Goal: Task Accomplishment & Management: Manage account settings

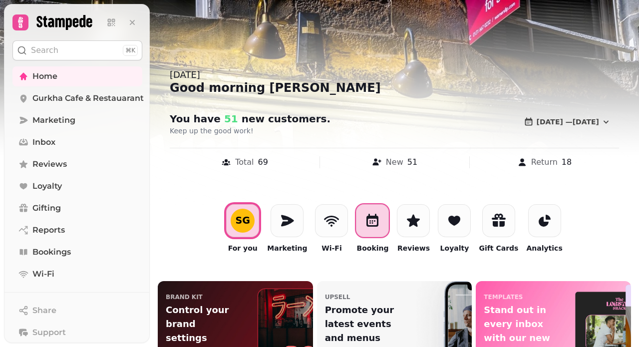
click at [374, 222] on icon at bounding box center [372, 221] width 16 height 16
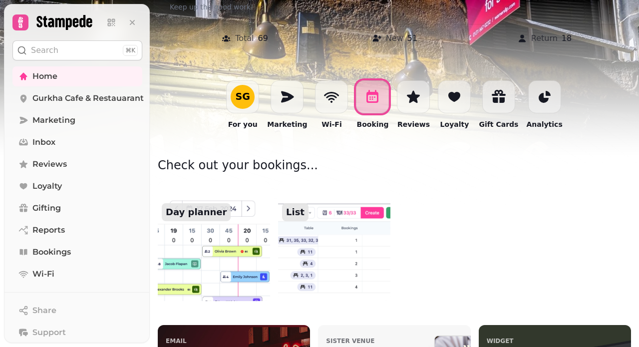
scroll to position [125, 0]
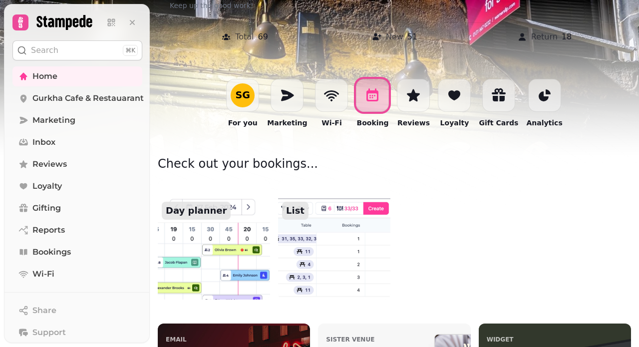
click at [300, 208] on p "List" at bounding box center [295, 211] width 26 height 18
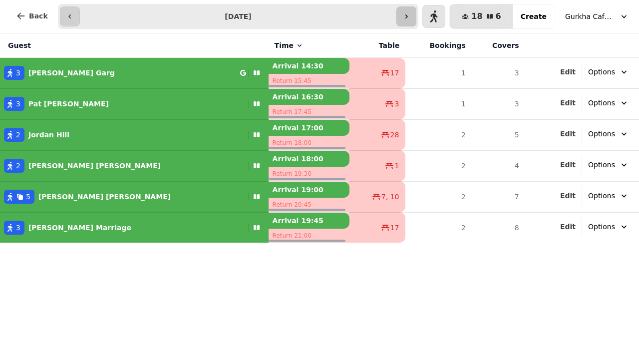
click at [410, 17] on icon "button" at bounding box center [406, 16] width 8 height 8
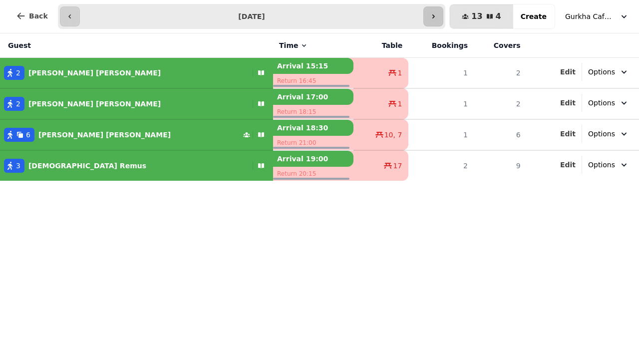
click at [414, 17] on input "**********" at bounding box center [252, 16] width 340 height 16
click at [435, 16] on icon "button" at bounding box center [433, 16] width 2 height 4
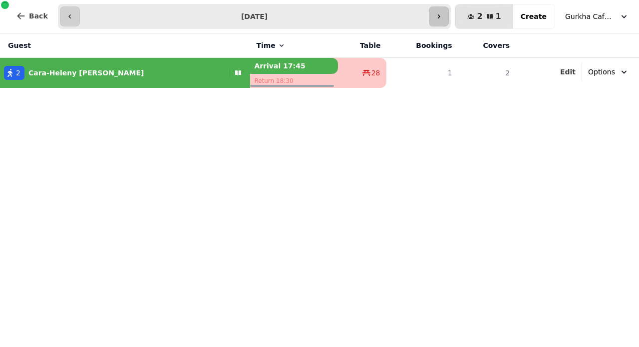
click at [440, 16] on button "button" at bounding box center [439, 16] width 20 height 20
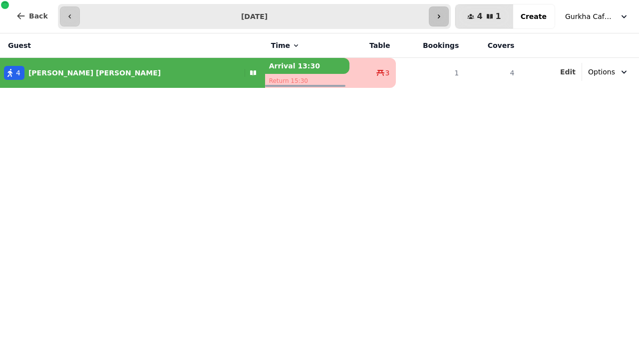
click at [440, 17] on button "button" at bounding box center [439, 16] width 20 height 20
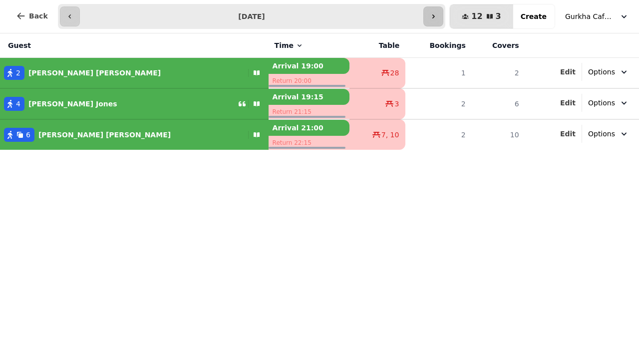
click at [437, 18] on icon "button" at bounding box center [433, 16] width 8 height 8
type input "**********"
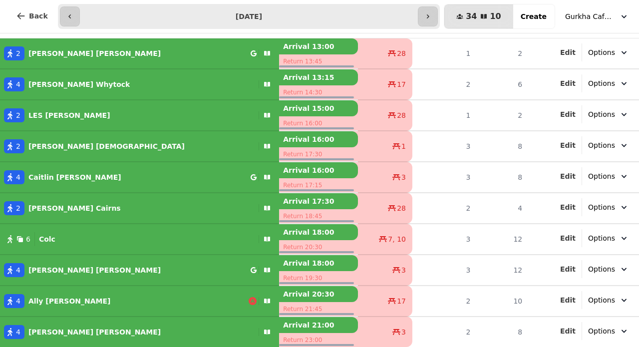
scroll to position [19, 0]
click at [92, 150] on div "2 [PERSON_NAME]" at bounding box center [127, 146] width 255 height 14
select select "**********"
select select "*"
select select "****"
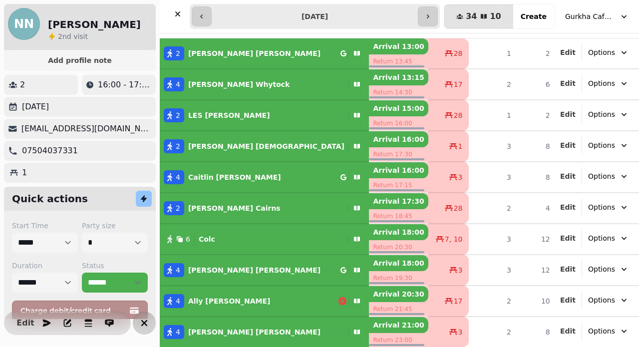
click at [141, 324] on icon "button" at bounding box center [144, 323] width 12 height 12
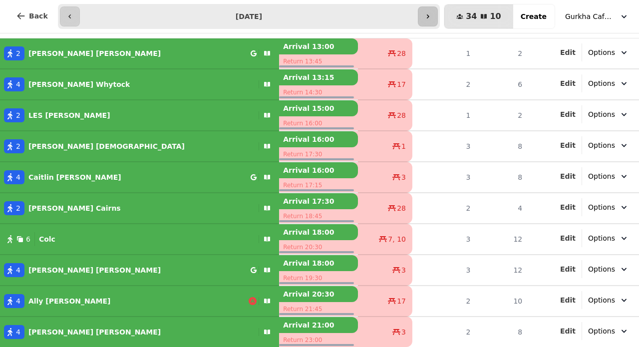
click at [432, 17] on icon "button" at bounding box center [428, 16] width 8 height 8
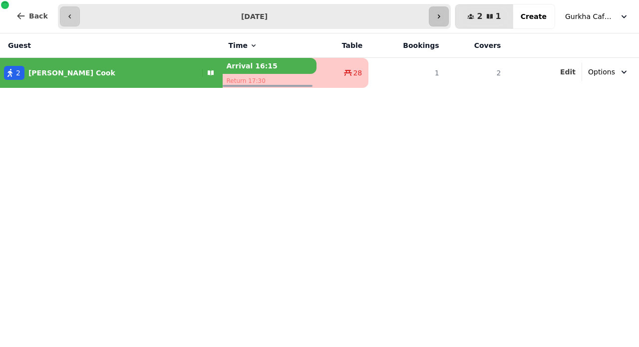
click at [427, 17] on input "**********" at bounding box center [255, 16] width 346 height 16
click at [440, 17] on icon "button" at bounding box center [439, 16] width 2 height 4
click at [443, 19] on icon "button" at bounding box center [439, 16] width 8 height 8
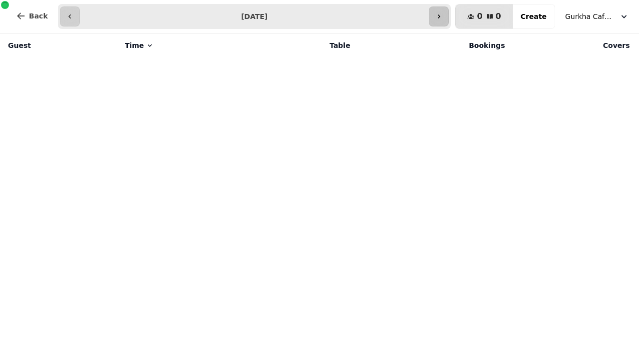
click at [443, 20] on icon "button" at bounding box center [439, 16] width 8 height 8
click at [447, 20] on button "button" at bounding box center [439, 16] width 20 height 20
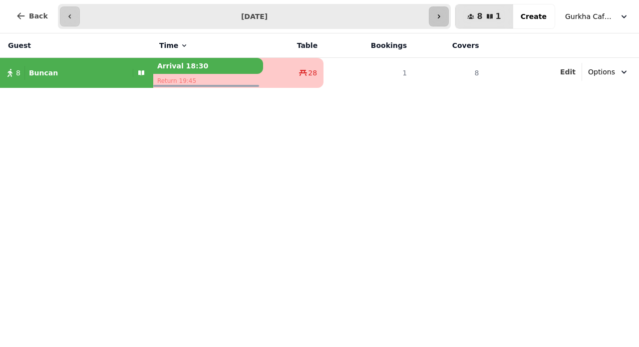
click at [447, 21] on button "button" at bounding box center [439, 16] width 20 height 20
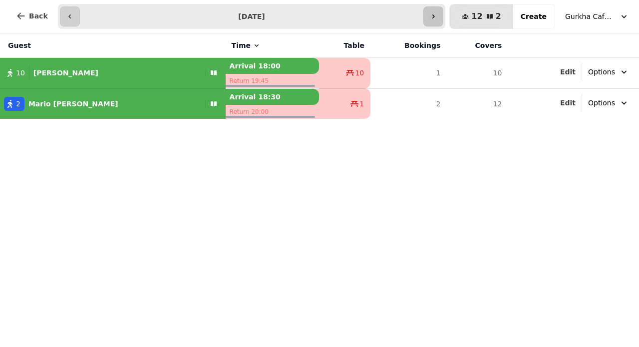
click at [443, 18] on button "button" at bounding box center [433, 16] width 20 height 20
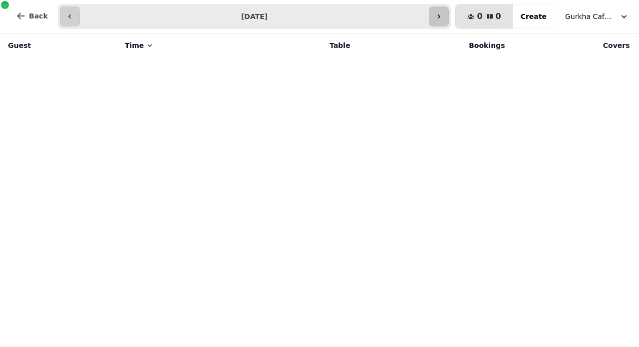
click at [443, 18] on icon "button" at bounding box center [439, 16] width 8 height 8
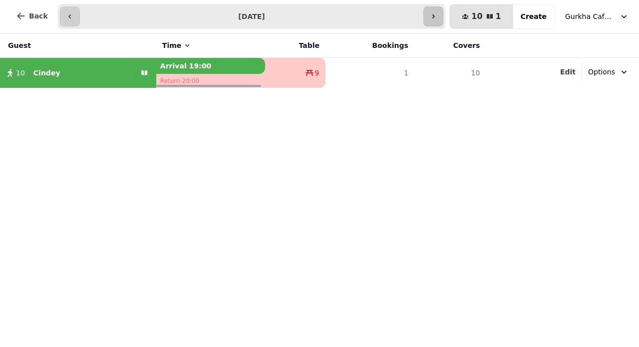
click at [437, 18] on icon "button" at bounding box center [433, 16] width 8 height 8
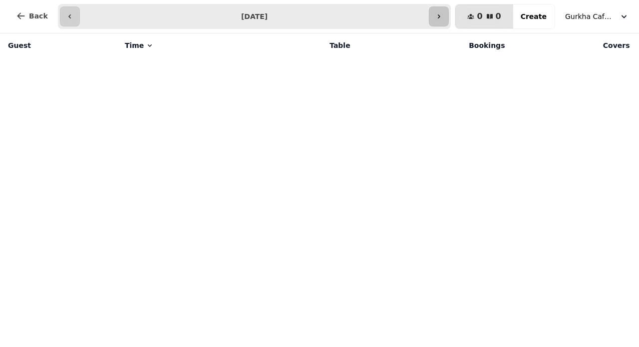
click at [443, 19] on icon "button" at bounding box center [439, 16] width 8 height 8
click at [68, 19] on icon "button" at bounding box center [70, 16] width 8 height 8
click at [69, 19] on icon "button" at bounding box center [70, 16] width 8 height 8
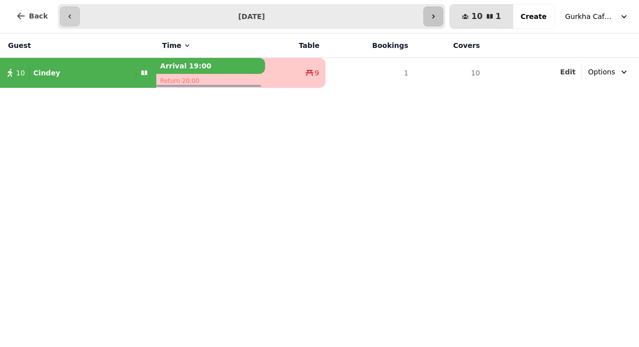
click at [437, 14] on icon "button" at bounding box center [433, 16] width 8 height 8
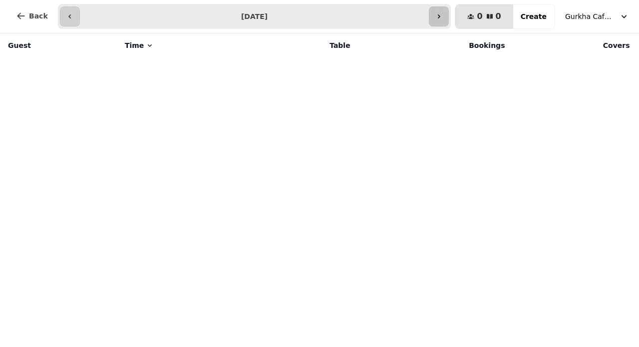
click at [439, 14] on icon "button" at bounding box center [439, 16] width 8 height 8
click at [443, 18] on icon "button" at bounding box center [439, 16] width 8 height 8
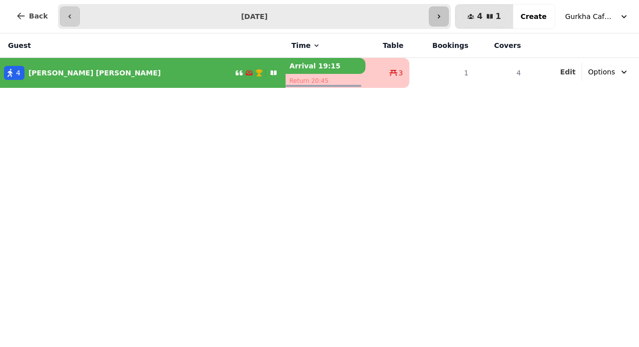
click at [443, 18] on icon "button" at bounding box center [439, 16] width 8 height 8
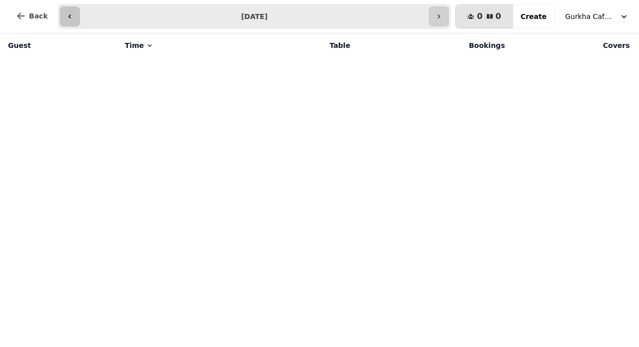
click at [67, 18] on icon "button" at bounding box center [70, 16] width 8 height 8
type input "**********"
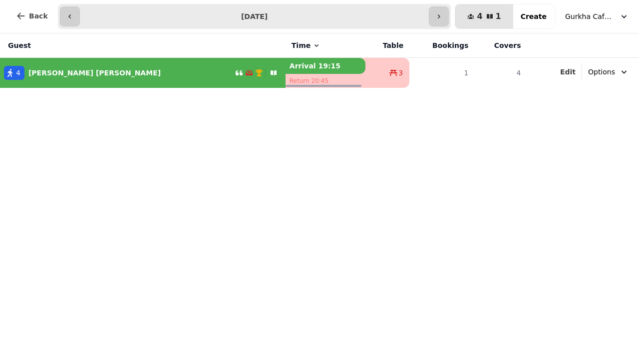
click at [256, 72] on icon "button" at bounding box center [259, 72] width 7 height 7
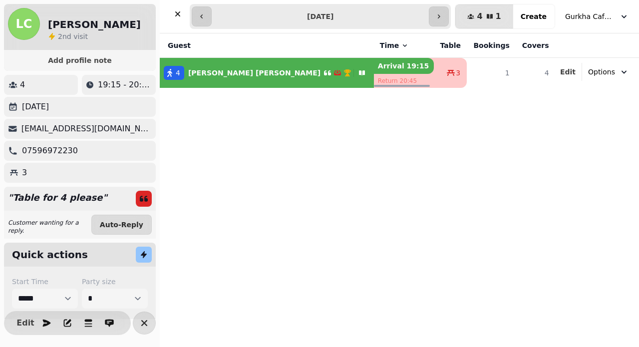
select select "**********"
select select "*"
click at [443, 17] on icon "button" at bounding box center [439, 16] width 8 height 8
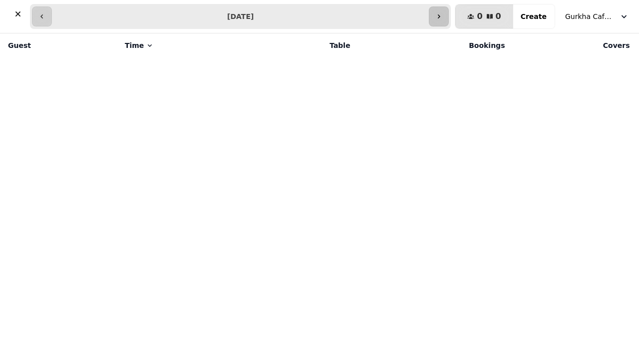
click at [443, 17] on icon "button" at bounding box center [439, 16] width 8 height 8
click at [439, 12] on icon "button" at bounding box center [439, 16] width 8 height 8
click at [440, 13] on icon "button" at bounding box center [439, 16] width 8 height 8
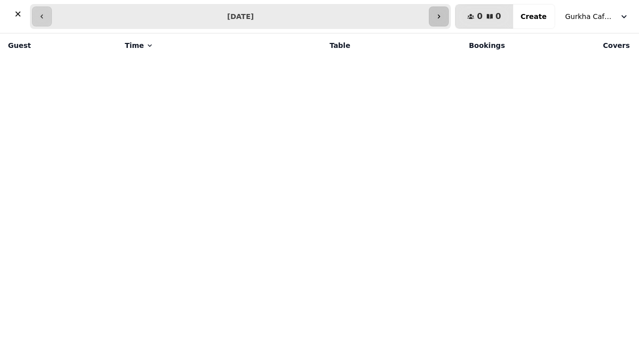
click at [440, 13] on icon "button" at bounding box center [439, 16] width 8 height 8
click at [440, 14] on icon "button" at bounding box center [439, 16] width 8 height 8
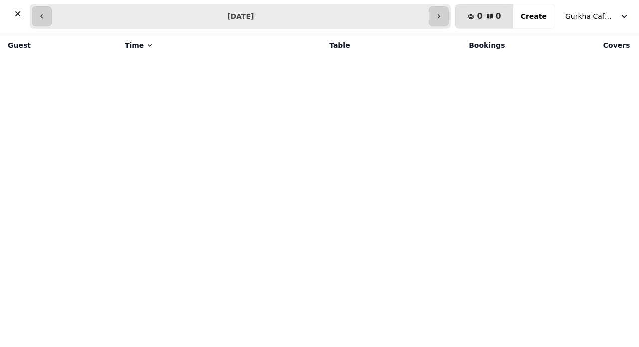
drag, startPoint x: 320, startPoint y: 14, endPoint x: 310, endPoint y: 14, distance: 10.5
click at [311, 14] on div "**********" at bounding box center [240, 16] width 421 height 25
click at [38, 20] on icon "button" at bounding box center [42, 16] width 8 height 8
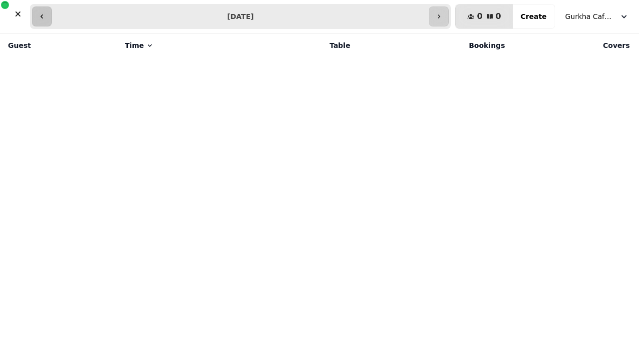
click at [38, 20] on icon "button" at bounding box center [42, 16] width 8 height 8
click at [39, 20] on icon "button" at bounding box center [42, 16] width 8 height 8
click at [37, 17] on button "button" at bounding box center [42, 16] width 20 height 20
click at [441, 17] on icon "button" at bounding box center [439, 16] width 8 height 8
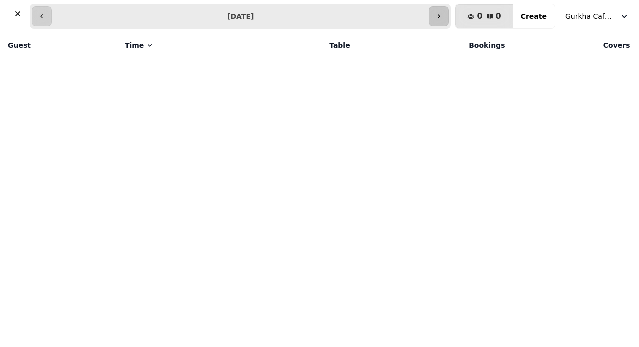
click at [441, 17] on icon "button" at bounding box center [439, 16] width 8 height 8
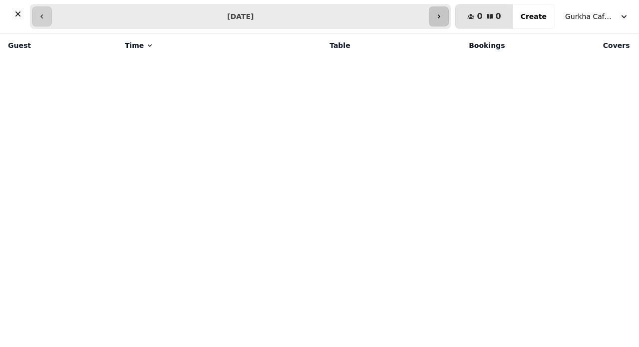
click at [441, 17] on icon "button" at bounding box center [439, 16] width 8 height 8
click at [41, 18] on icon "button" at bounding box center [42, 16] width 8 height 8
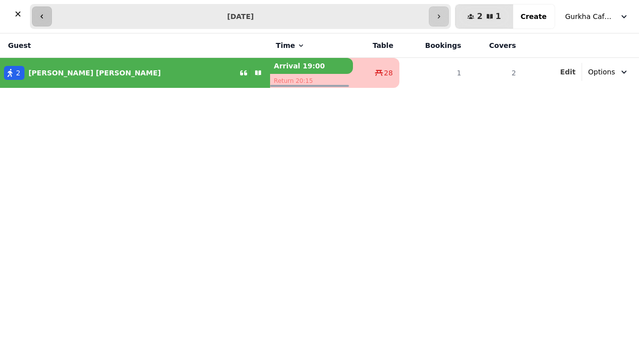
click at [41, 18] on icon "button" at bounding box center [42, 16] width 8 height 8
type input "**********"
